Goal: Transaction & Acquisition: Download file/media

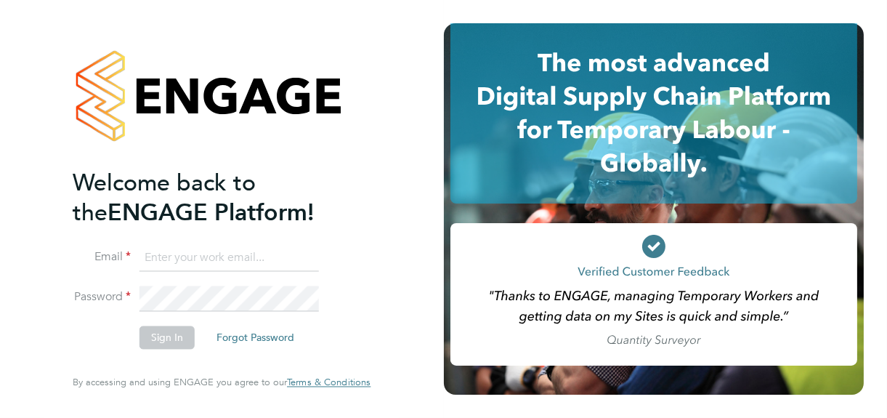
type input "[PERSON_NAME][EMAIL_ADDRESS][DOMAIN_NAME]"
click at [164, 334] on button "Sign In" at bounding box center [167, 337] width 55 height 23
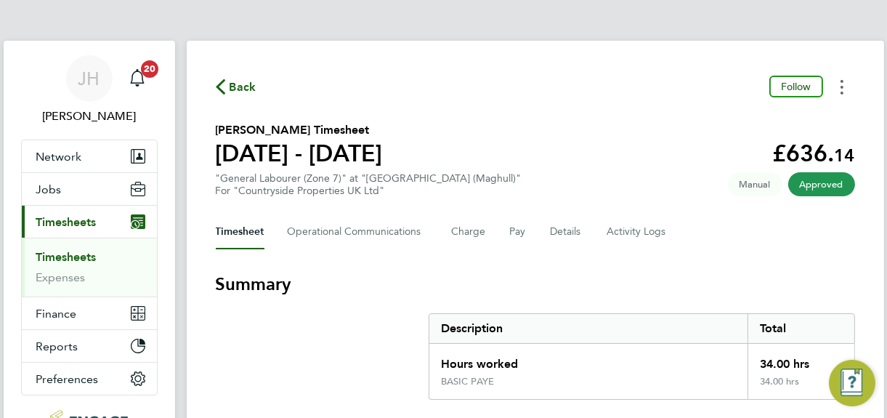
click at [841, 88] on icon "Timesheets Menu" at bounding box center [842, 87] width 3 height 15
click at [742, 124] on link "Download timesheet" at bounding box center [768, 119] width 174 height 29
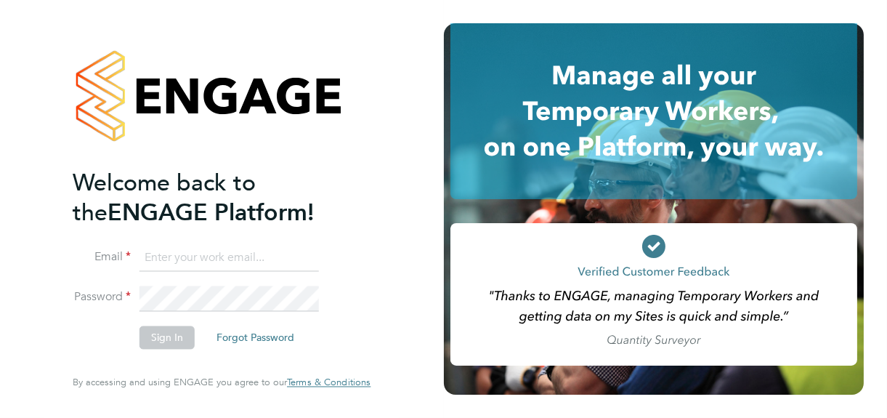
type input "[PERSON_NAME][EMAIL_ADDRESS][DOMAIN_NAME]"
click at [166, 337] on button "Sign In" at bounding box center [167, 337] width 55 height 23
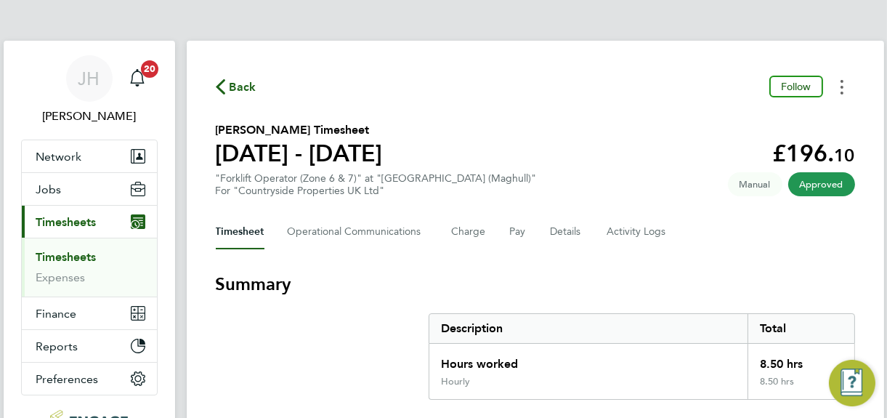
click at [843, 86] on icon "Timesheets Menu" at bounding box center [842, 87] width 3 height 15
click at [747, 119] on link "Download timesheet" at bounding box center [768, 119] width 174 height 29
